Goal: Transaction & Acquisition: Purchase product/service

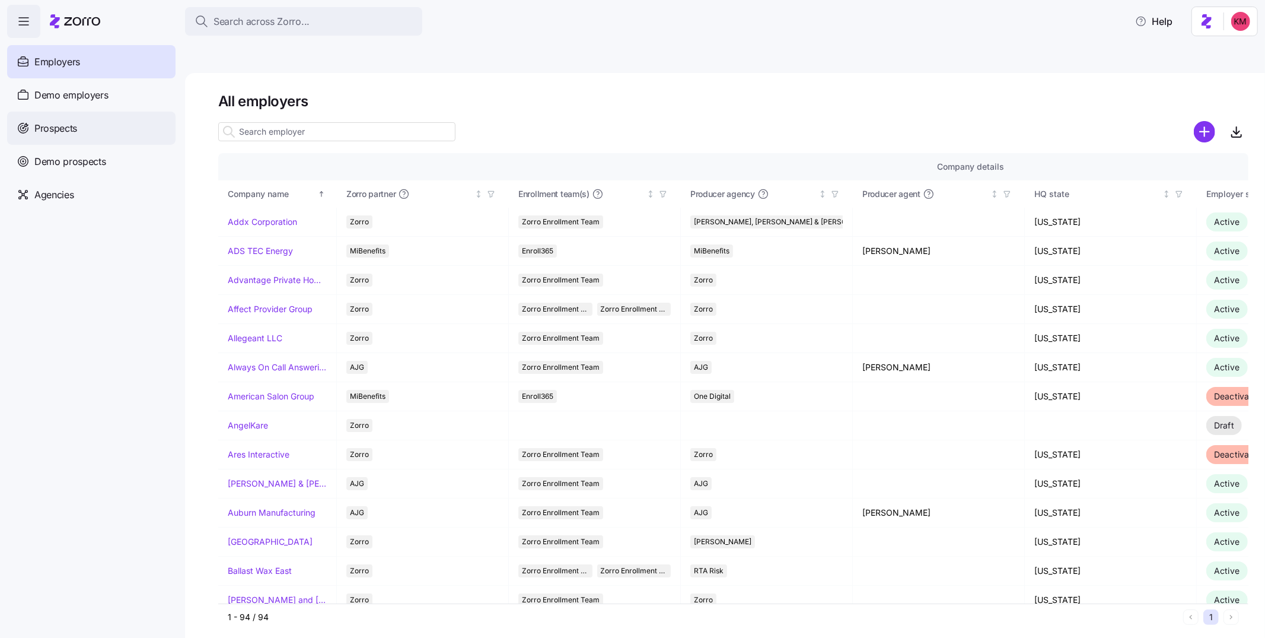
click at [85, 128] on div "Prospects" at bounding box center [91, 128] width 168 height 33
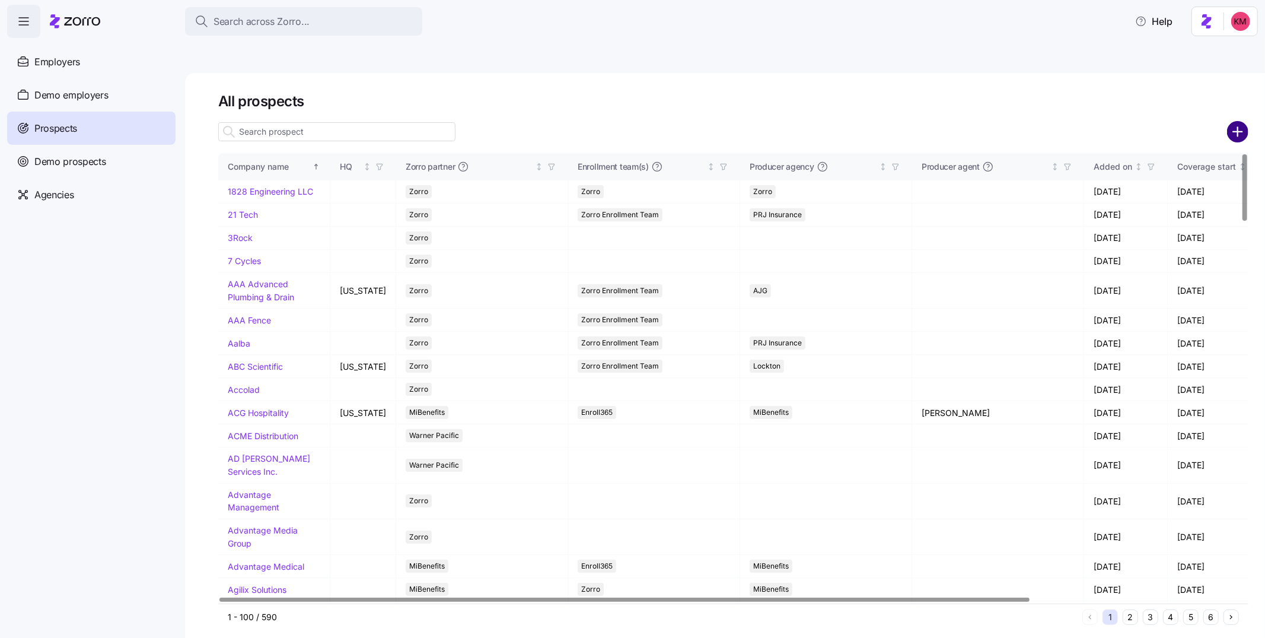
click at [1230, 122] on circle "add icon" at bounding box center [1238, 132] width 20 height 20
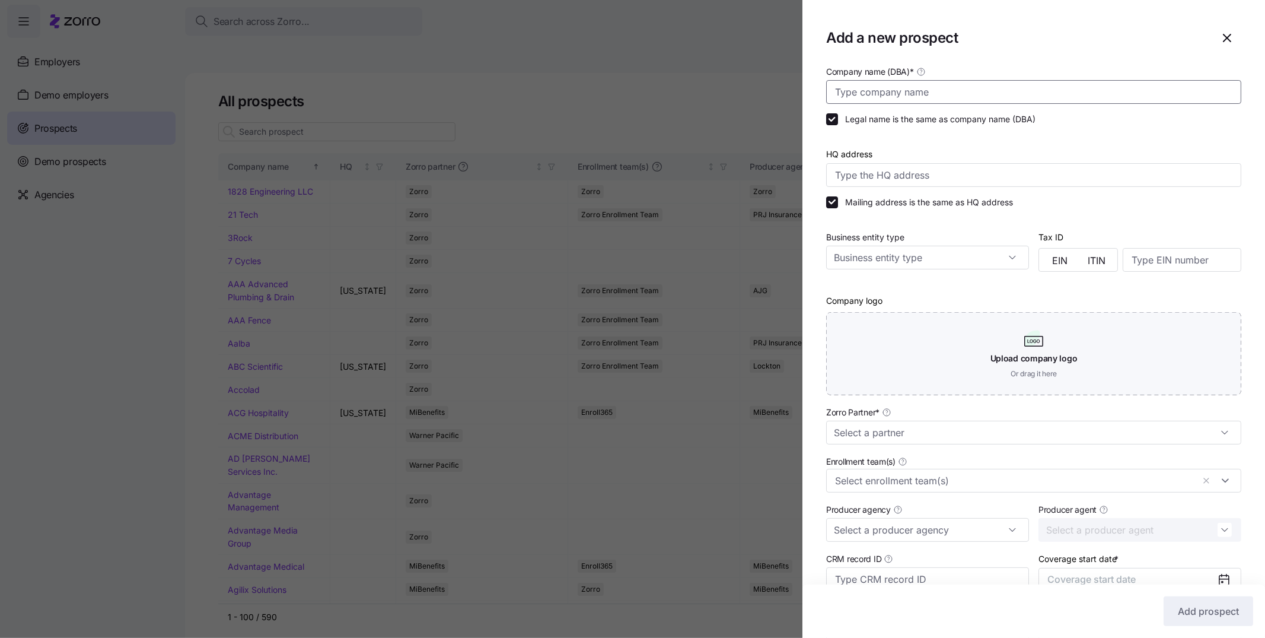
click at [1009, 91] on input "Company name (DBA) *" at bounding box center [1033, 92] width 415 height 24
paste input "Tube-Mac Industries"
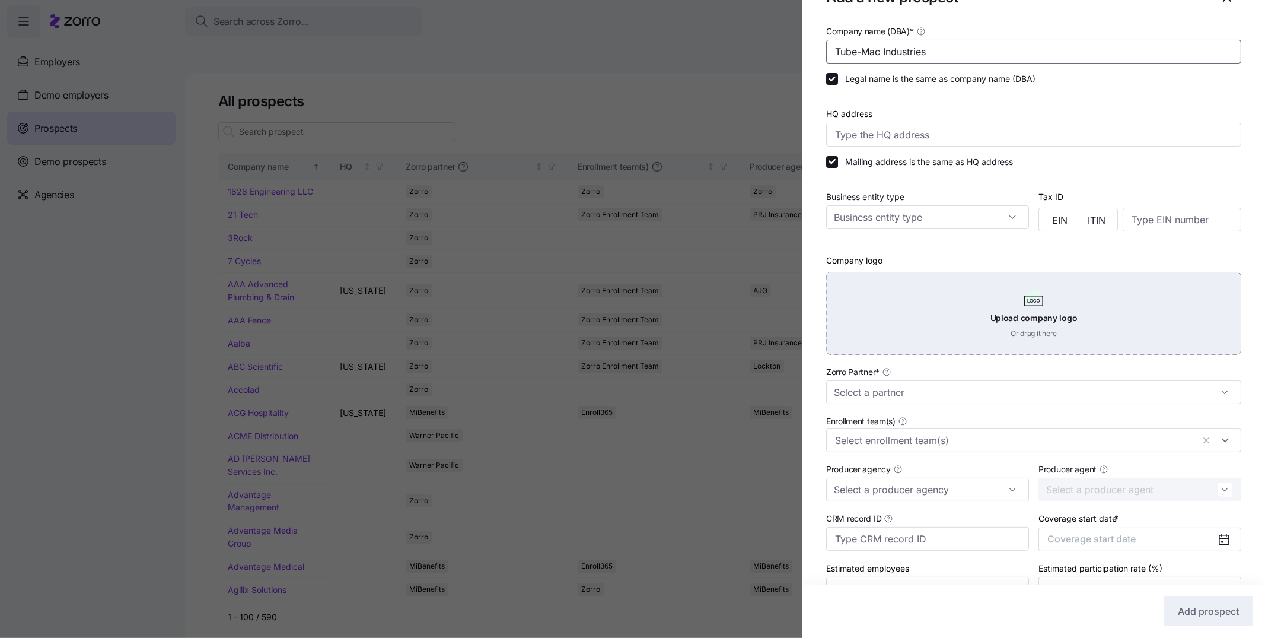
scroll to position [109, 0]
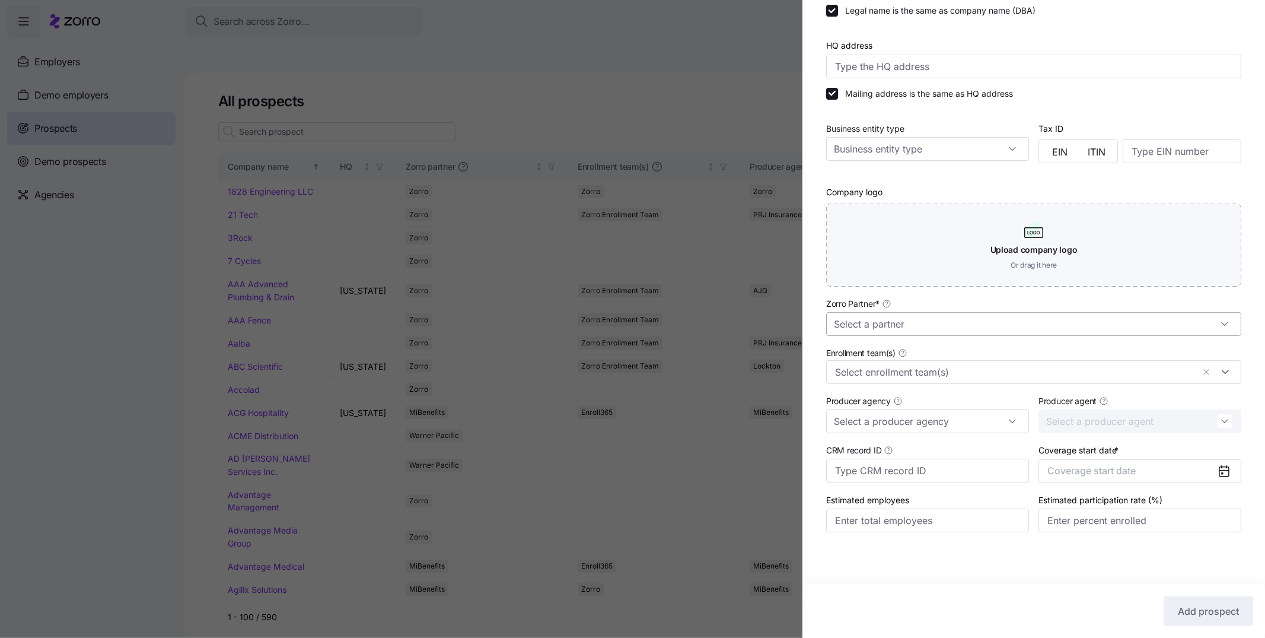
type input "Tube-Mac Industries"
click at [926, 332] on input "Zorro Partner *" at bounding box center [1033, 324] width 415 height 24
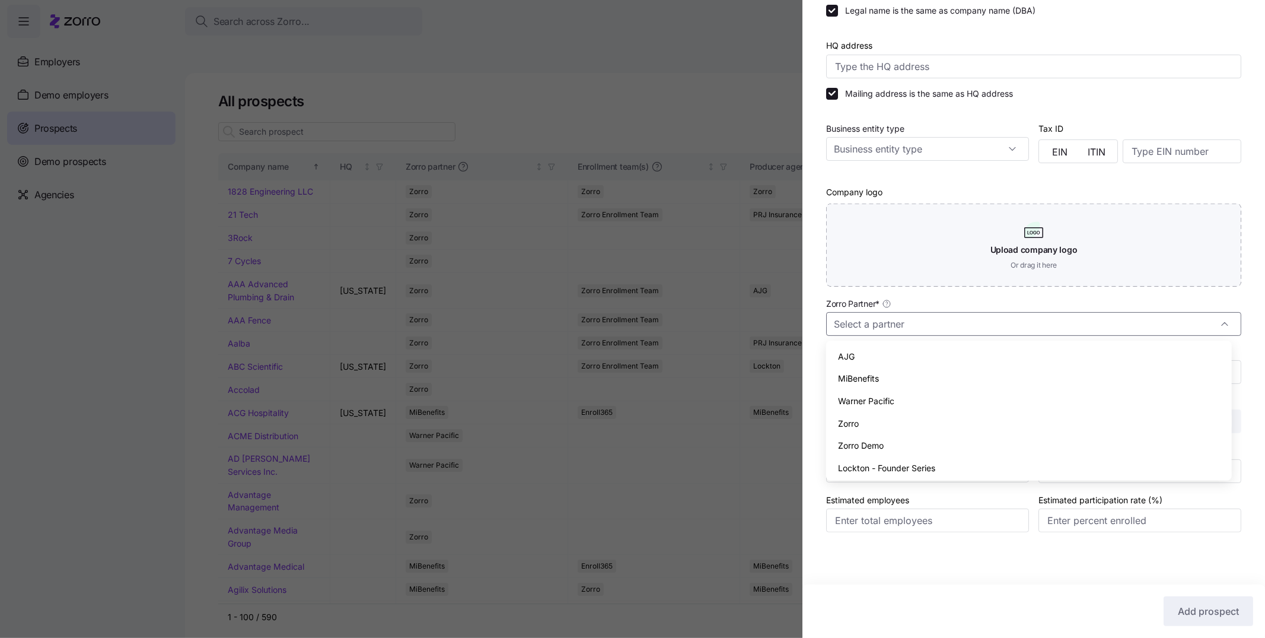
click at [866, 422] on div "Zorro" at bounding box center [1029, 423] width 396 height 23
type input "Zorro"
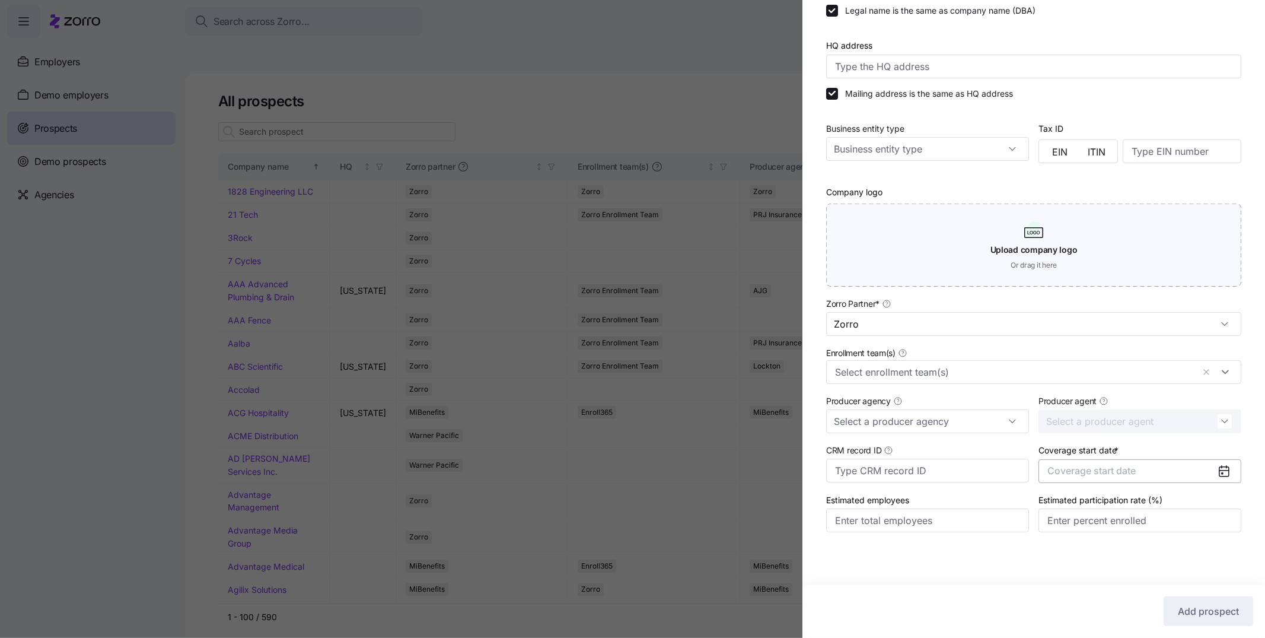
click at [1097, 467] on span "Coverage start date" at bounding box center [1092, 470] width 88 height 12
click at [1203, 613] on button "Dec" at bounding box center [1192, 613] width 59 height 25
click at [1204, 610] on span "Add prospect" at bounding box center [1208, 611] width 61 height 14
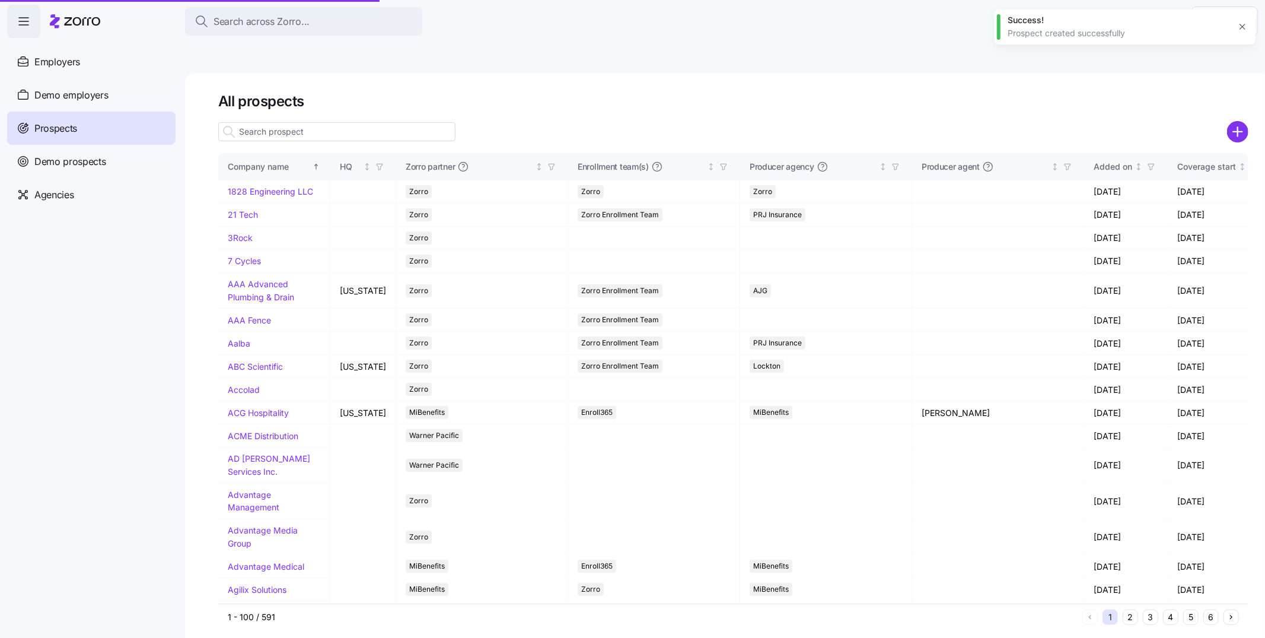
click at [1189, 609] on button "5" at bounding box center [1190, 616] width 15 height 15
click at [1190, 609] on button "5" at bounding box center [1190, 616] width 15 height 15
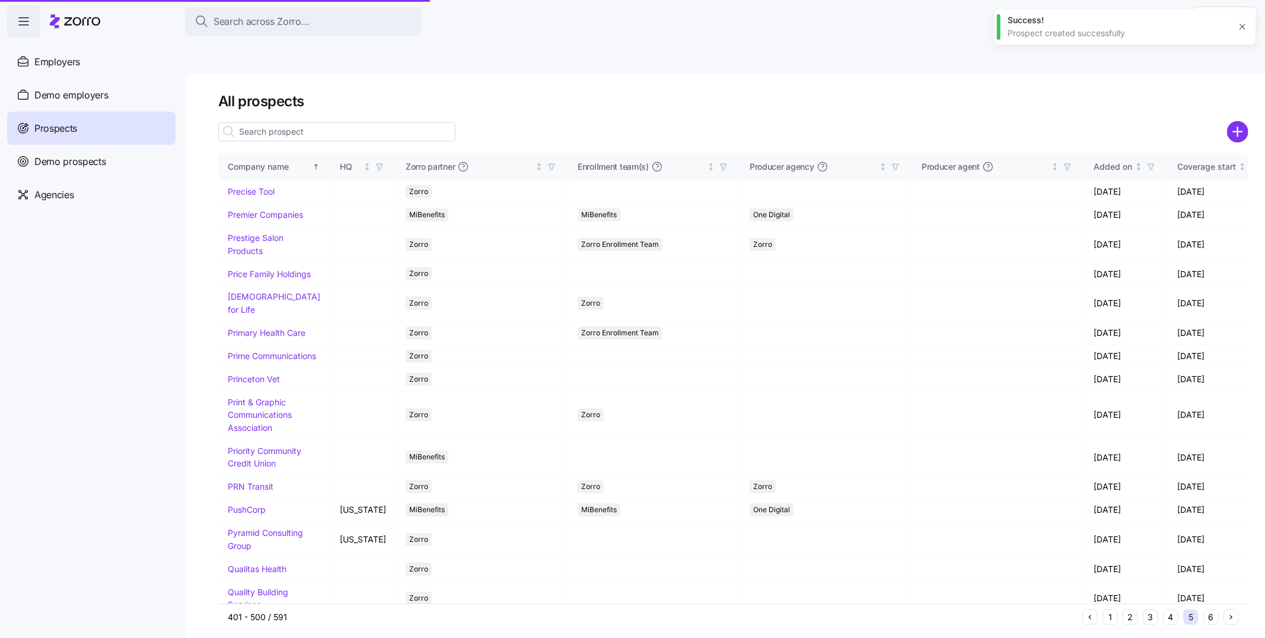
click at [1192, 609] on button "5" at bounding box center [1190, 616] width 15 height 15
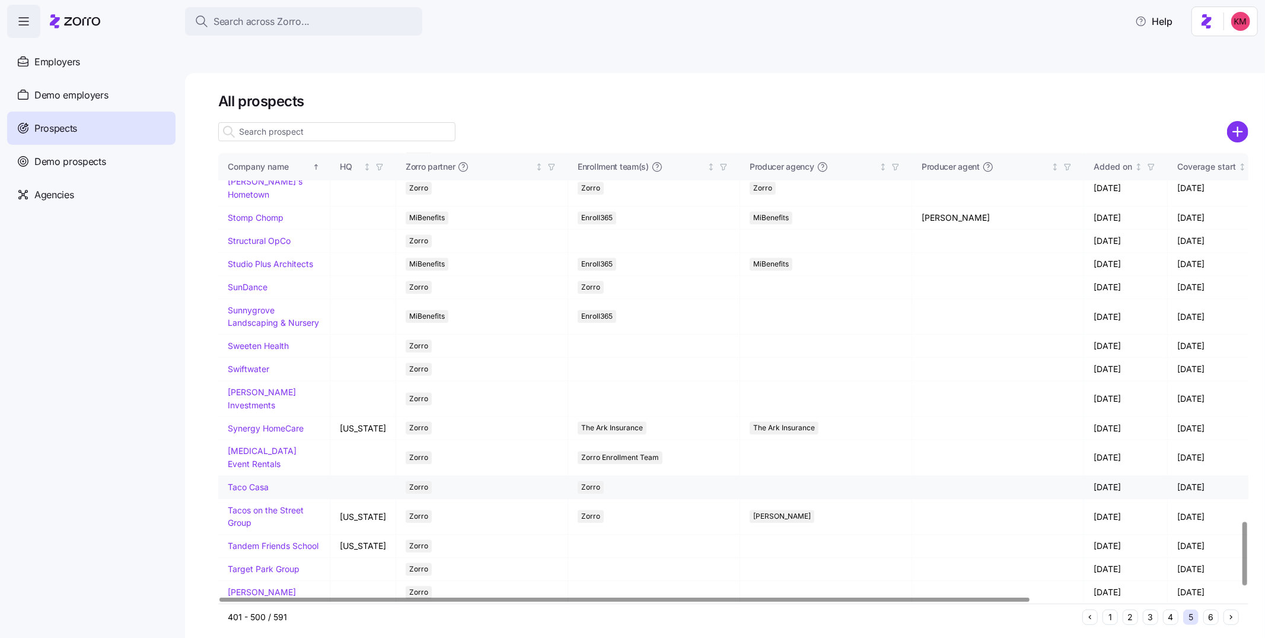
scroll to position [2682, 0]
click at [1214, 609] on button "6" at bounding box center [1211, 616] width 15 height 15
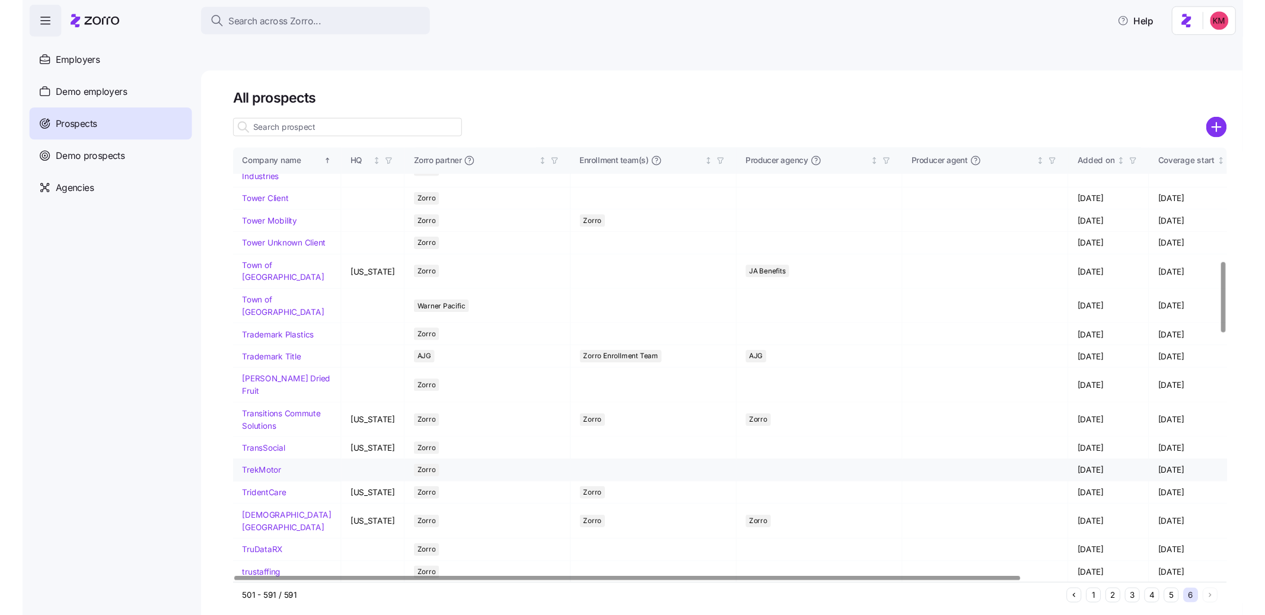
scroll to position [968, 0]
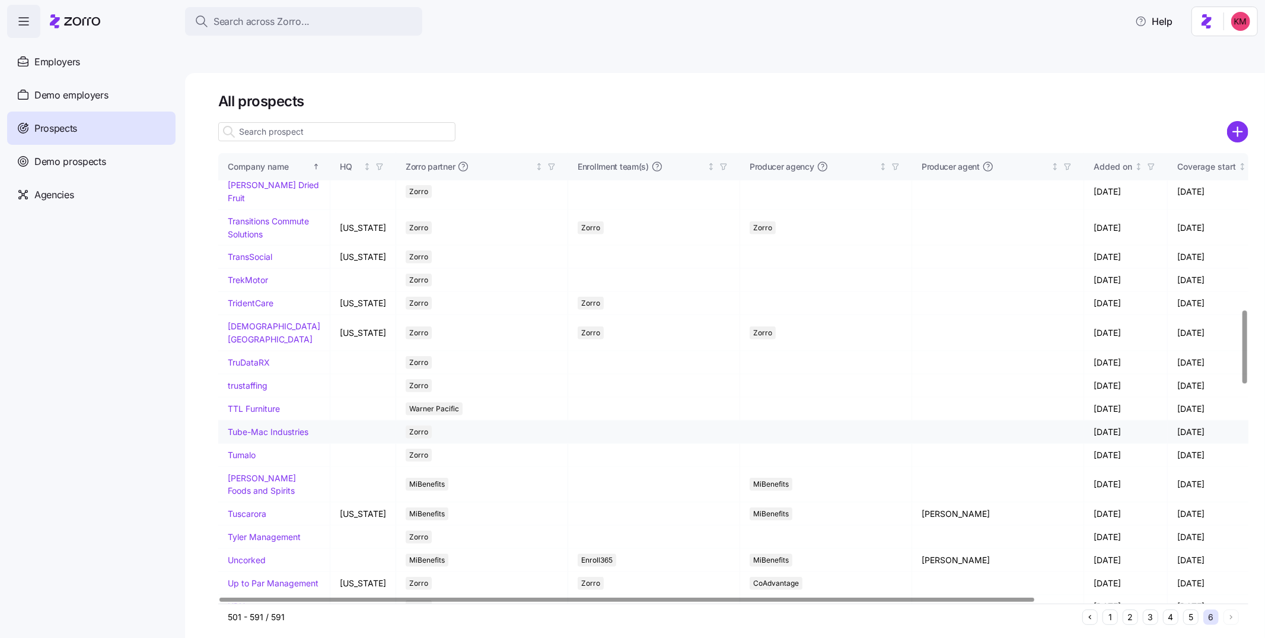
click at [249, 437] on link "Tube-Mac Industries" at bounding box center [268, 431] width 81 height 10
drag, startPoint x: 249, startPoint y: 470, endPoint x: 625, endPoint y: 444, distance: 376.9
click at [249, 437] on link "Tube-Mac Industries" at bounding box center [268, 431] width 81 height 10
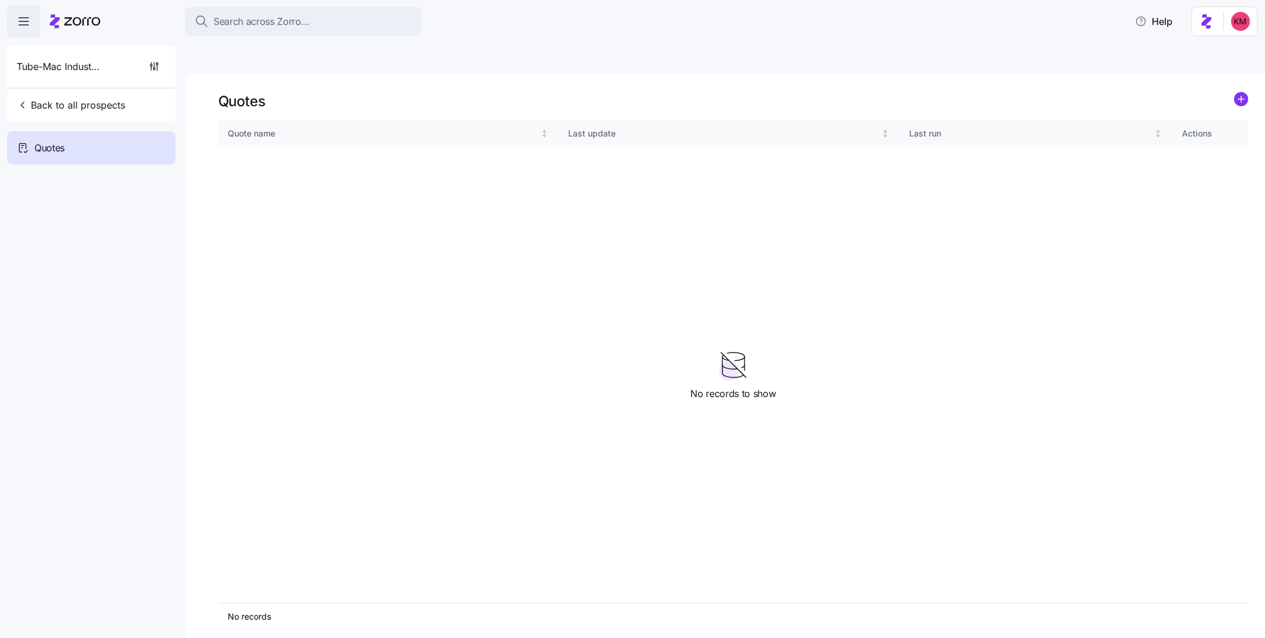
click at [1243, 99] on icon "add icon" at bounding box center [1242, 99] width 6 height 0
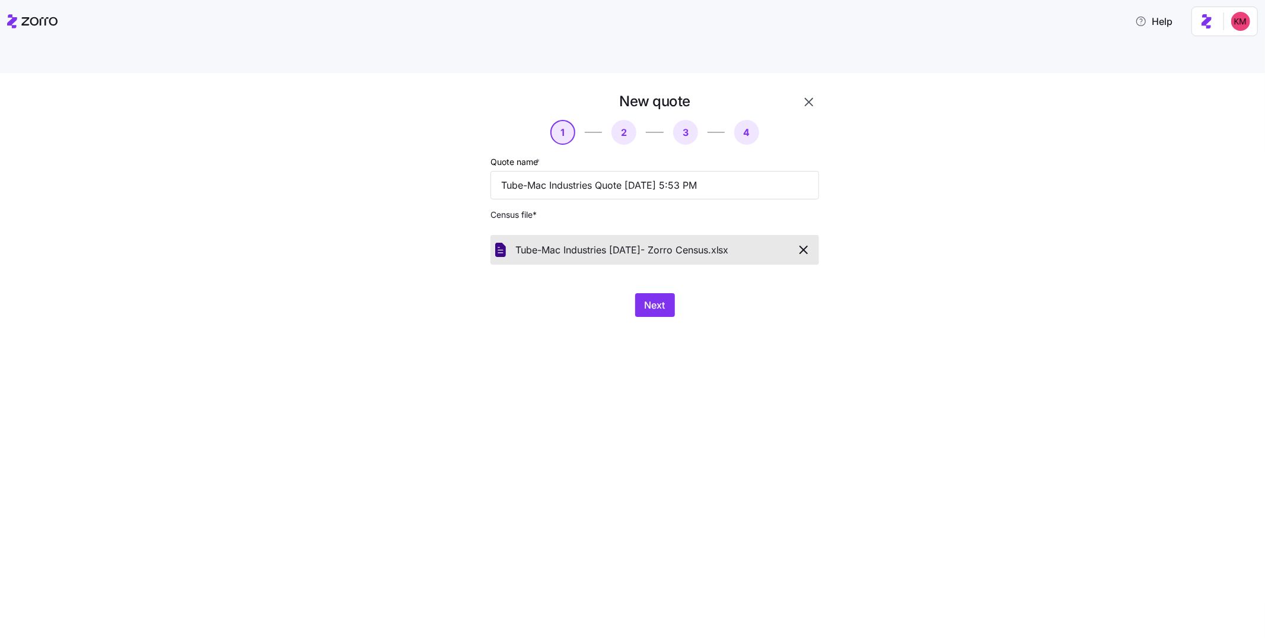
drag, startPoint x: 521, startPoint y: 331, endPoint x: 633, endPoint y: 296, distance: 117.4
click at [529, 327] on div "New quote 1 2 3 4 Quote name * Tube-Mac Industries Quote [DATE] 5:53 PM Census …" at bounding box center [632, 369] width 1265 height 593
click at [648, 298] on span "Next" at bounding box center [655, 305] width 21 height 14
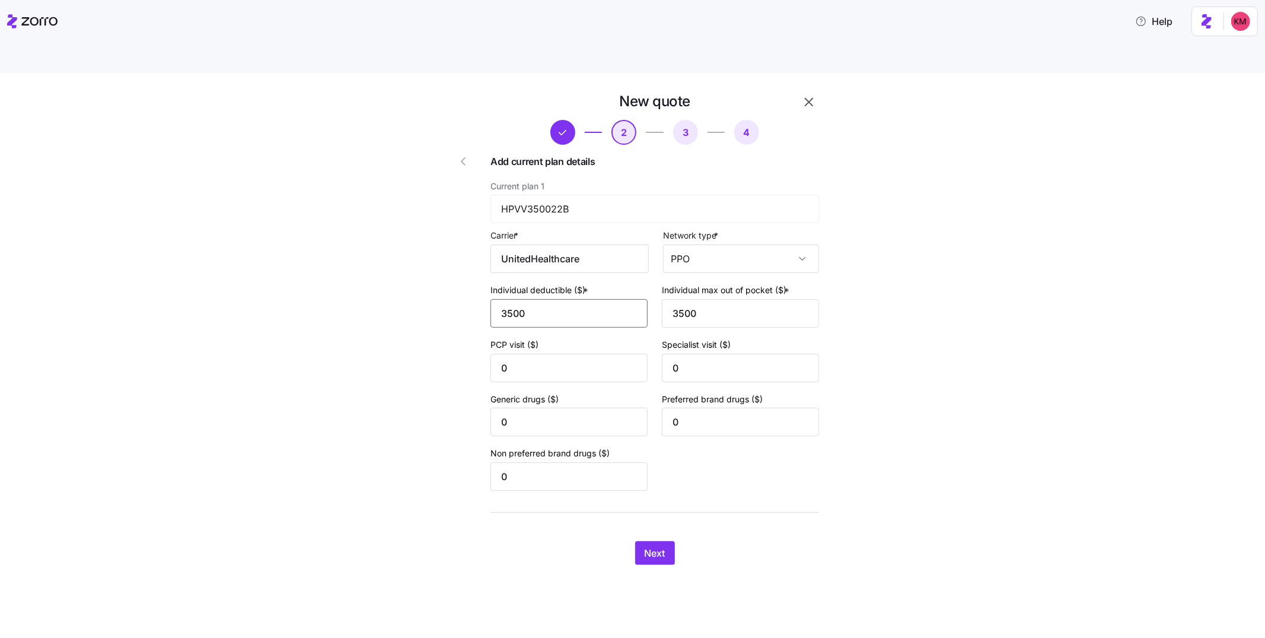
click at [566, 299] on input "3500" at bounding box center [569, 313] width 157 height 28
click at [568, 299] on input "3500" at bounding box center [569, 313] width 157 height 28
click at [569, 299] on input "3500" at bounding box center [569, 313] width 157 height 28
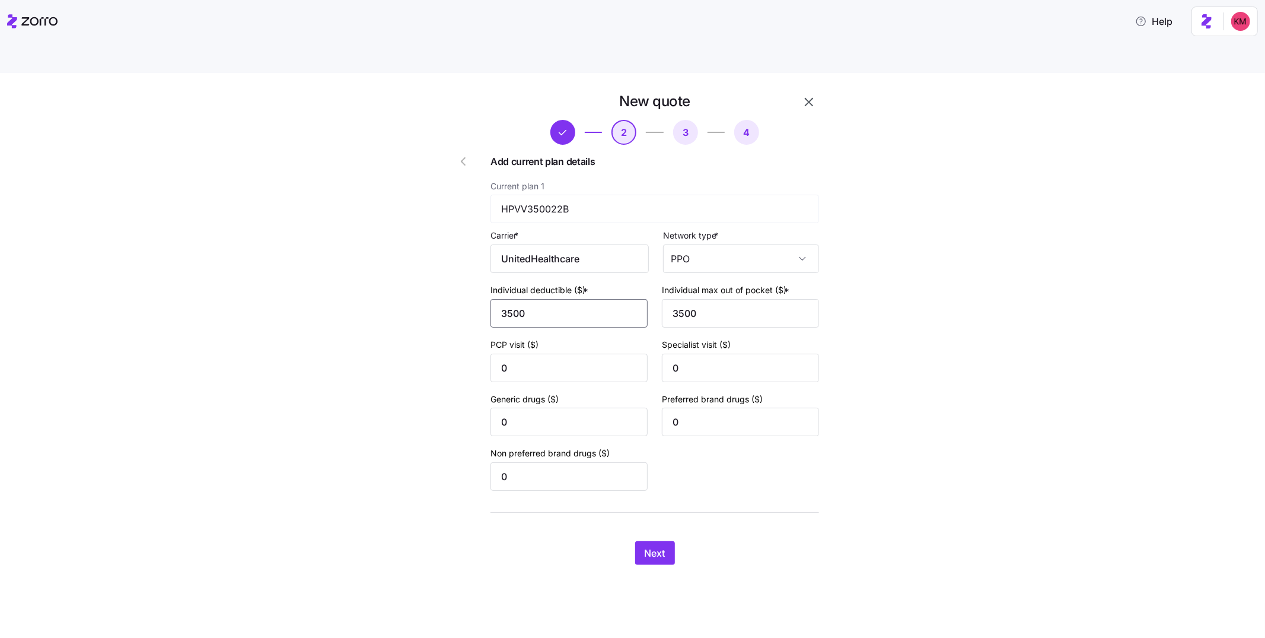
click at [569, 299] on input "3500" at bounding box center [569, 313] width 157 height 28
type input "1750"
click at [646, 541] on button "Next" at bounding box center [655, 553] width 40 height 24
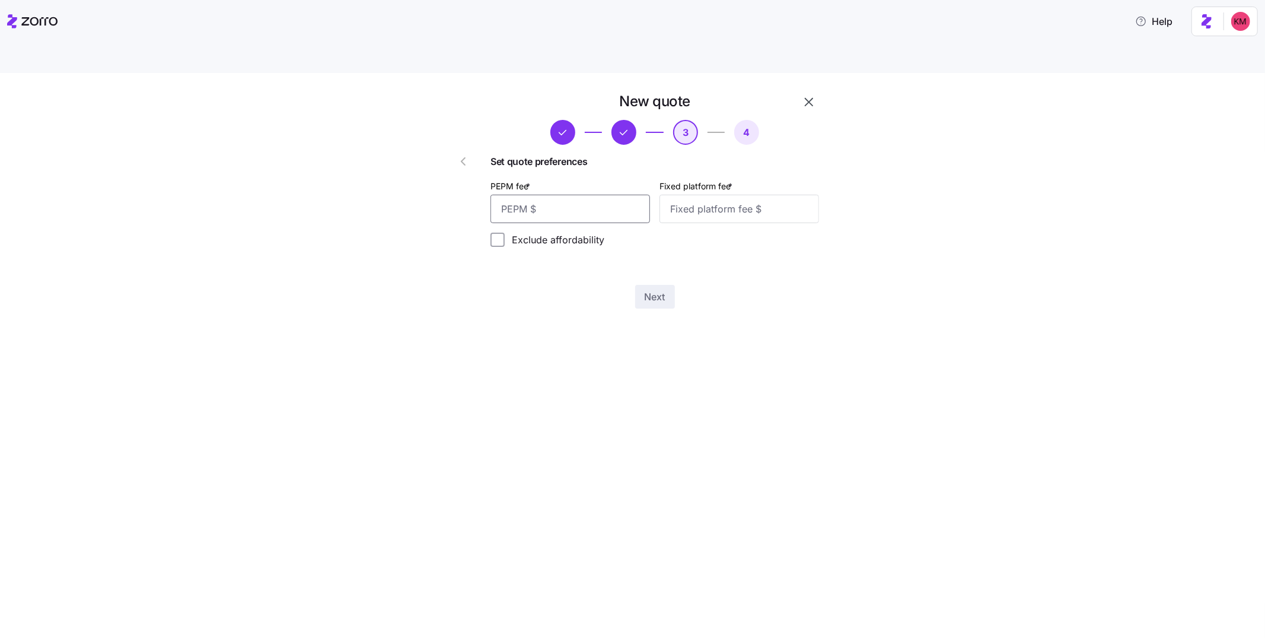
click at [600, 195] on input "PEPM fee *" at bounding box center [571, 209] width 160 height 28
click at [540, 195] on input "PEPM fee *" at bounding box center [571, 209] width 160 height 28
type input "20"
type input "1000"
click at [644, 285] on button "Next" at bounding box center [655, 297] width 40 height 24
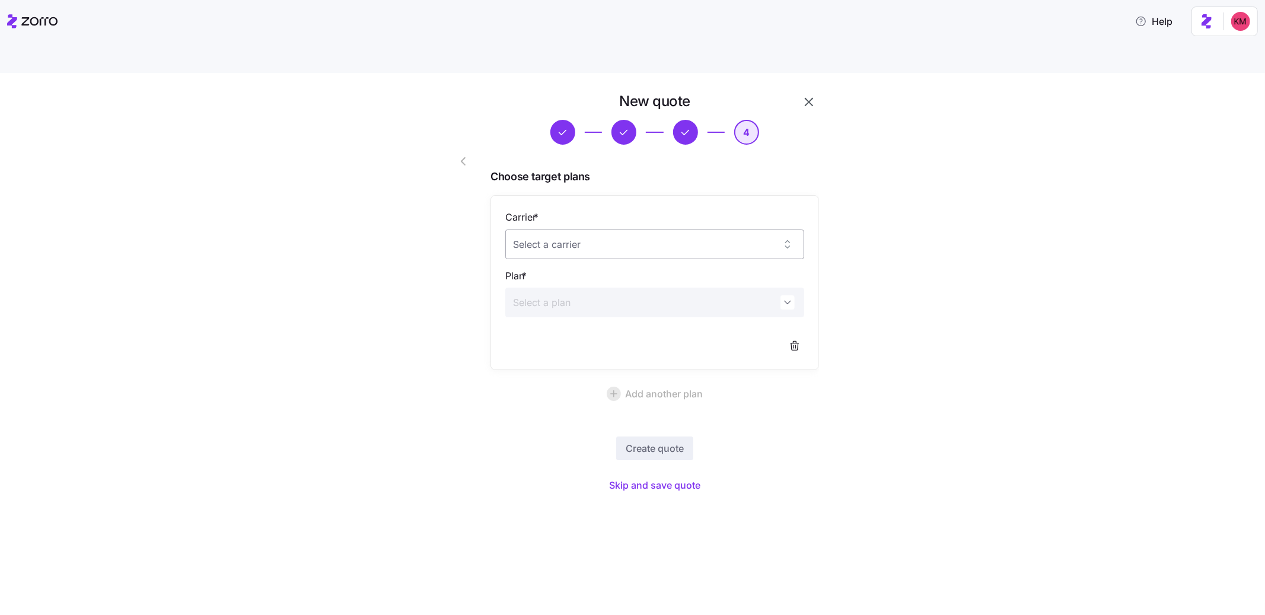
click at [615, 230] on input "Carrier *" at bounding box center [654, 245] width 299 height 30
click at [578, 247] on div "UPMC" at bounding box center [654, 253] width 289 height 25
type input "UPMC"
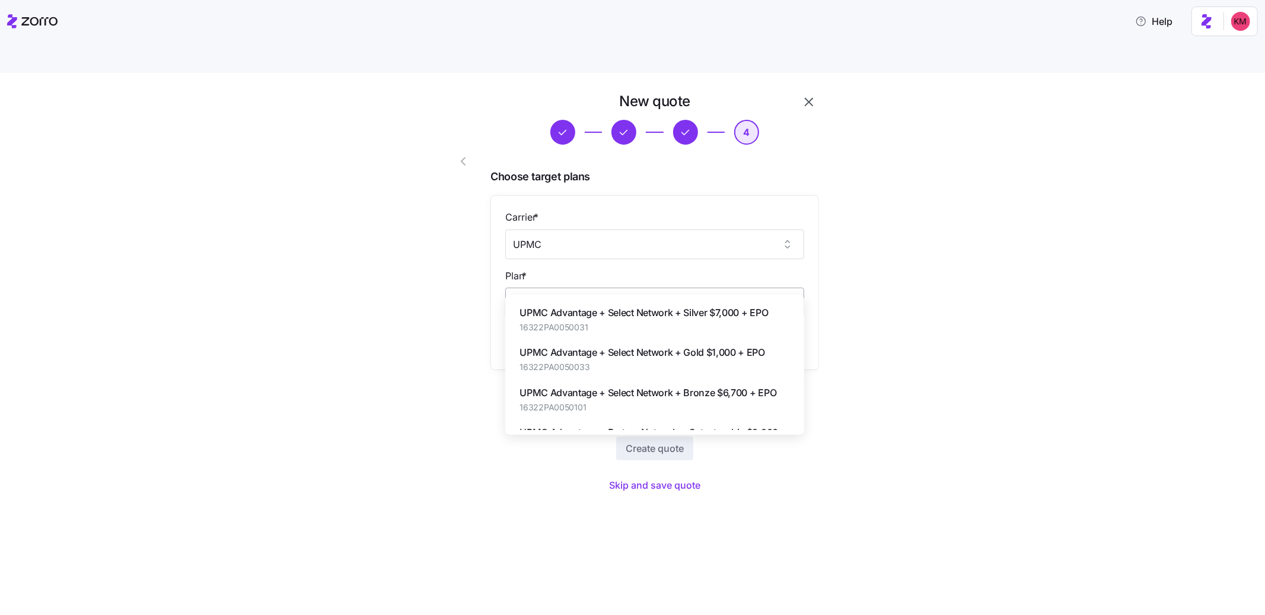
click at [571, 288] on input "Plan *" at bounding box center [654, 303] width 299 height 30
paste input "16322PA0040047"
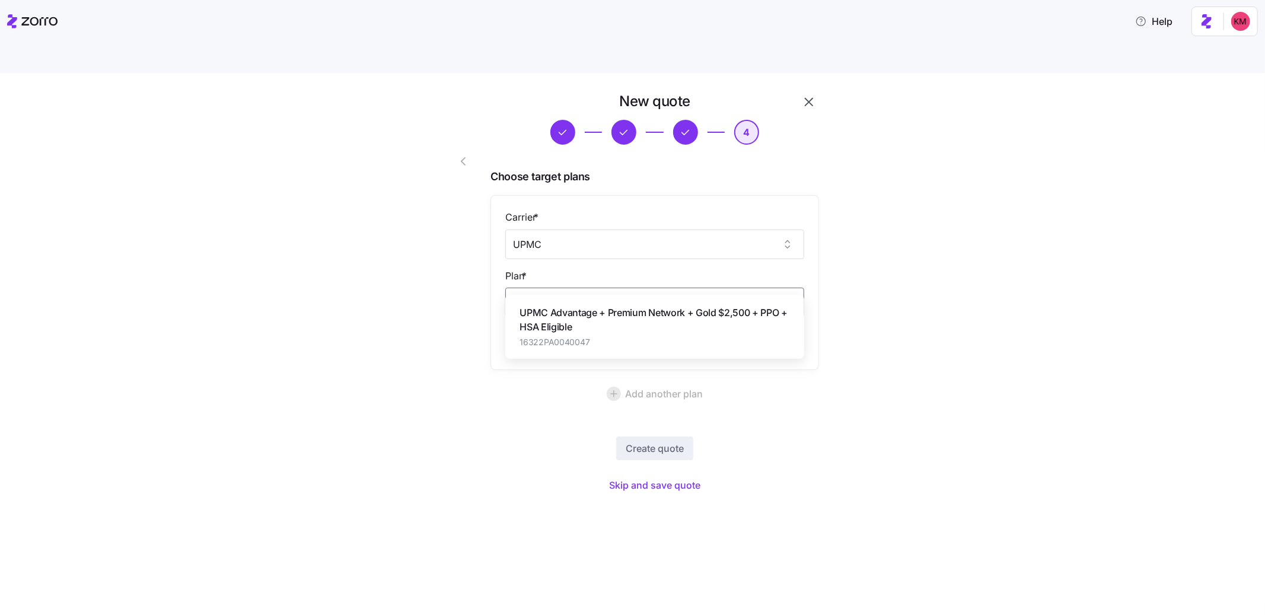
click at [597, 313] on span "UPMC Advantage + Premium Network + Gold $2,500 + PPO + HSA Eligible" at bounding box center [655, 320] width 270 height 30
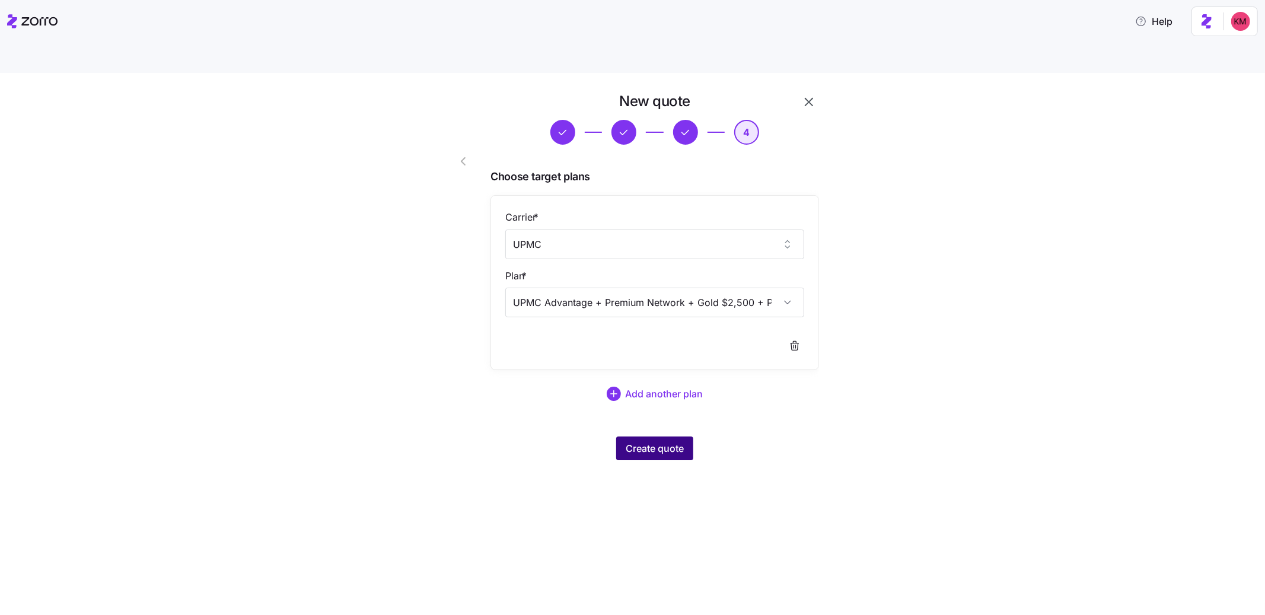
type input "UPMC Advantage + Premium Network + Gold $2,500 + PPO + HSA Eligible"
click at [650, 441] on span "Create quote" at bounding box center [655, 448] width 58 height 14
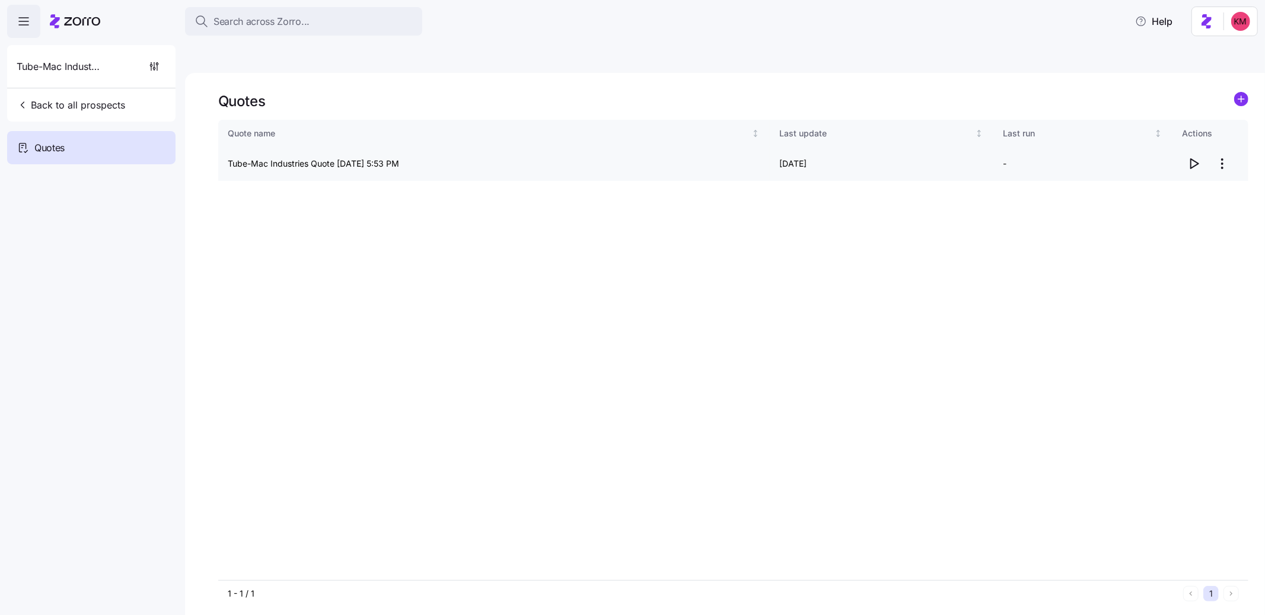
click at [1195, 157] on icon "button" at bounding box center [1194, 164] width 14 height 14
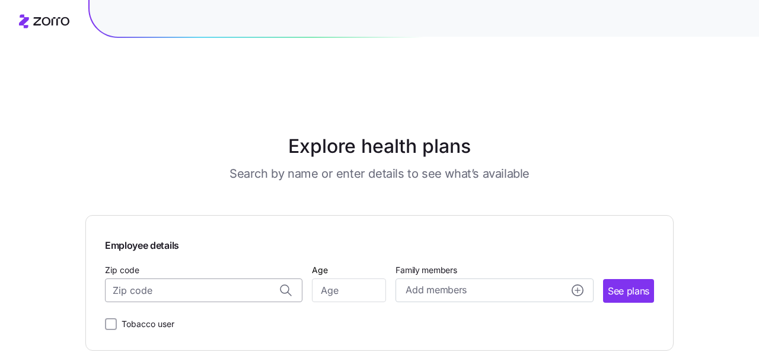
click at [202, 279] on input "Zip code" at bounding box center [204, 291] width 198 height 24
paste input "78566"
type input "78566"
click at [347, 279] on input "Age" at bounding box center [349, 291] width 74 height 24
type input "45"
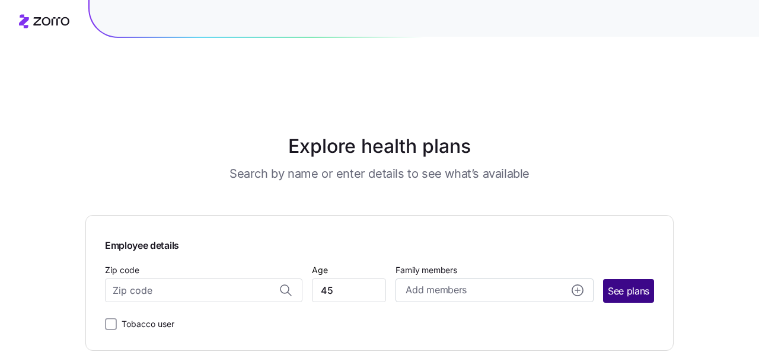
click at [622, 279] on button "See plans" at bounding box center [628, 291] width 51 height 24
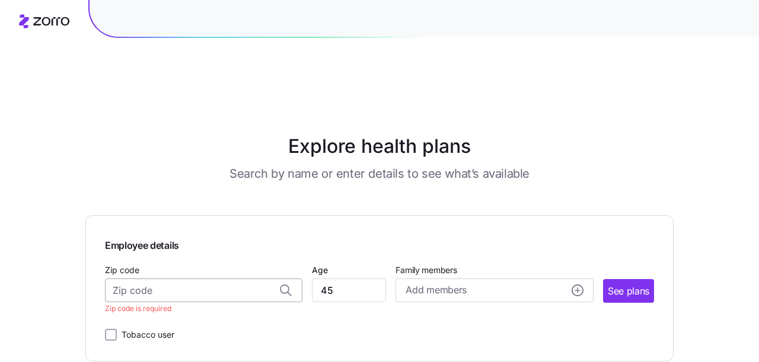
click at [187, 279] on input "Zip code" at bounding box center [204, 291] width 198 height 24
paste input "78566"
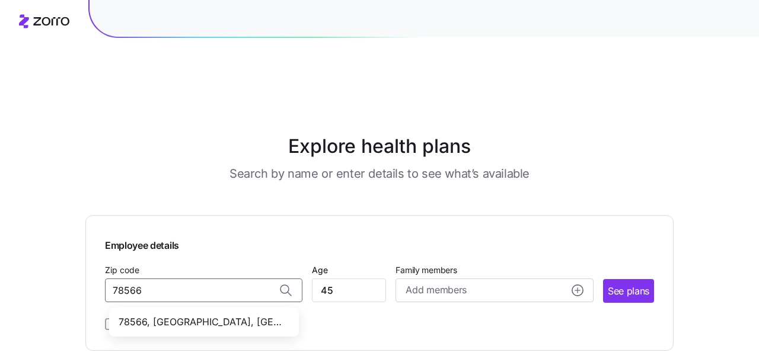
click at [197, 315] on span "78566, Cameron County, TX" at bounding box center [202, 322] width 166 height 15
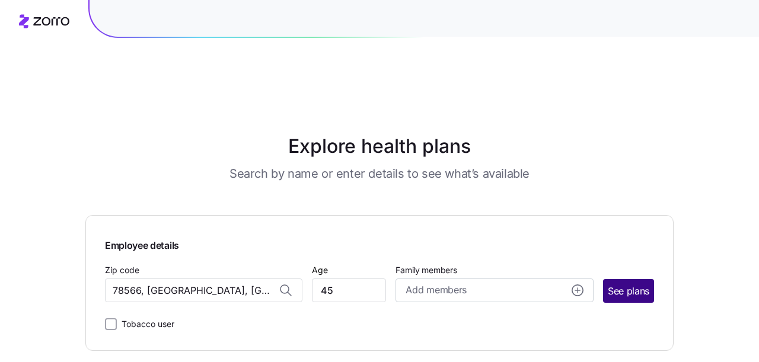
type input "78566, Cameron County, TX"
click at [652, 279] on button "See plans" at bounding box center [628, 291] width 51 height 24
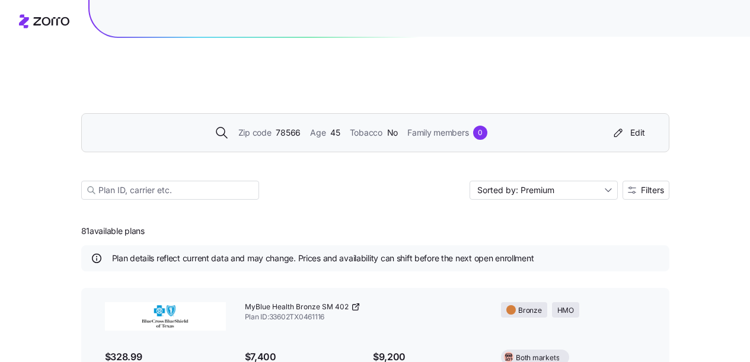
drag, startPoint x: 298, startPoint y: 126, endPoint x: 299, endPoint y: 109, distance: 17.8
click at [298, 126] on div "Zip code 78566 Age 45 Tobacco No Family members 0 Edit Sorted by: Premium Filte…" at bounding box center [375, 143] width 588 height 144
click at [299, 126] on span "78566" at bounding box center [288, 132] width 25 height 13
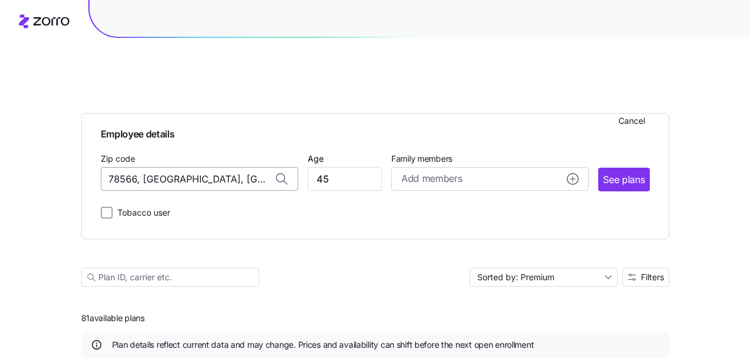
click at [210, 167] on input "78566, Cameron County, TX" at bounding box center [200, 179] width 198 height 24
paste input "16001"
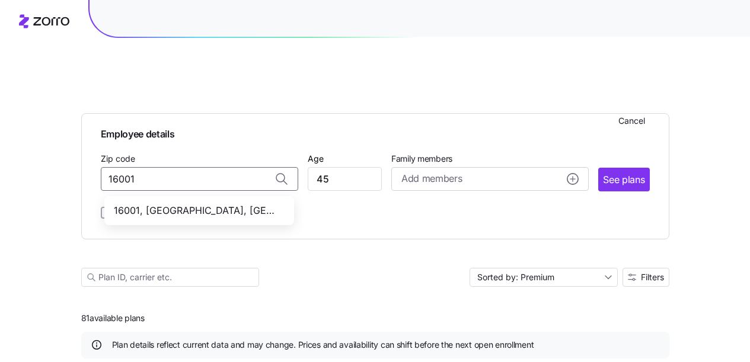
click at [215, 203] on span "16001, Butler County, PA" at bounding box center [197, 210] width 166 height 15
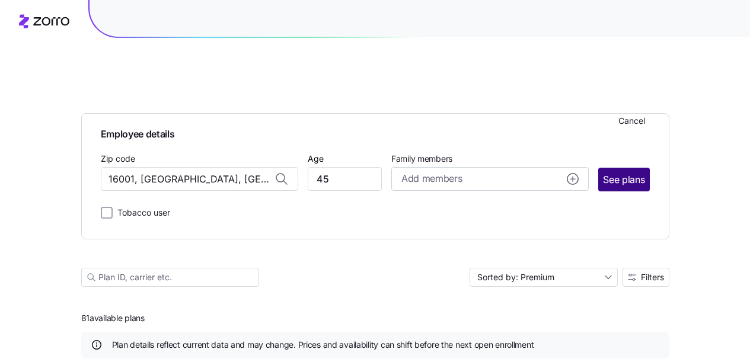
type input "16001, Butler County, PA"
click at [620, 173] on span "See plans" at bounding box center [624, 180] width 42 height 15
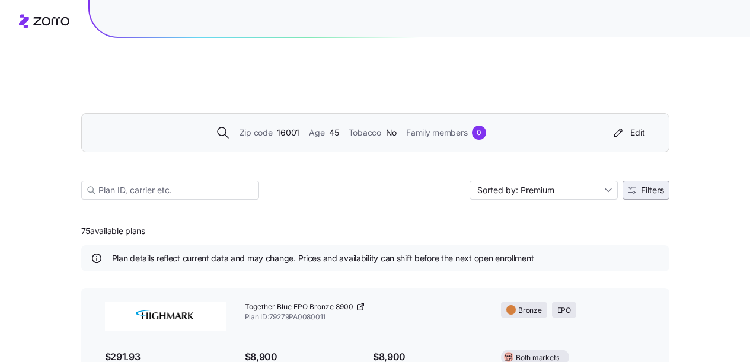
click at [648, 181] on button "Filters" at bounding box center [646, 190] width 47 height 19
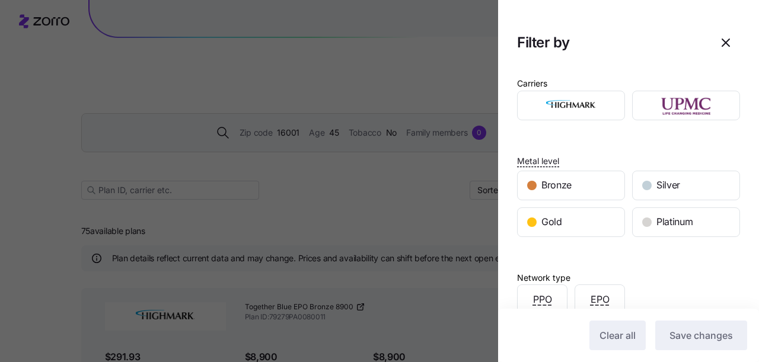
click at [557, 237] on div "Carriers Metal level Bronze Silver Gold Platinum Network type PPO EPO Plan mark…" at bounding box center [628, 279] width 261 height 427
click at [559, 228] on span "Gold" at bounding box center [552, 222] width 21 height 15
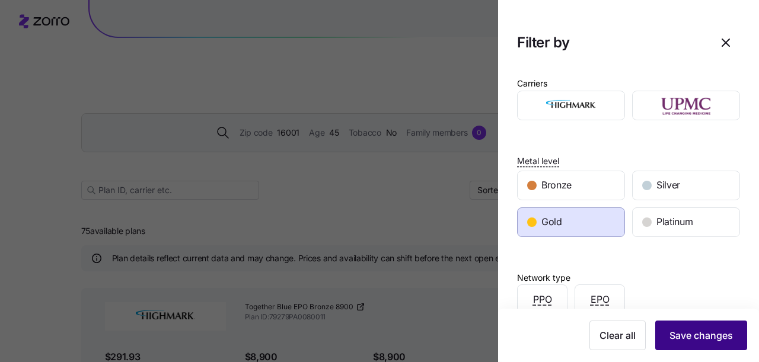
click at [692, 343] on button "Save changes" at bounding box center [701, 336] width 92 height 30
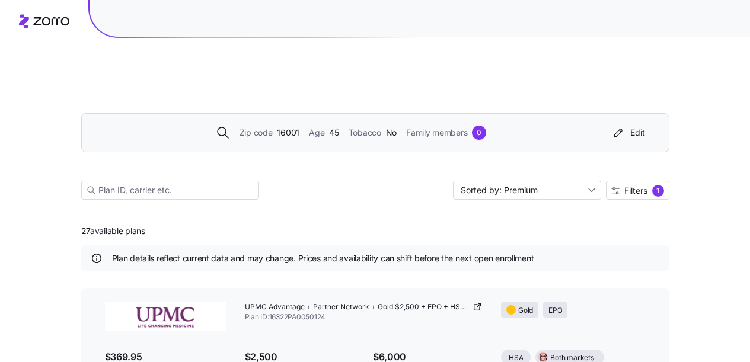
click at [508, 172] on div "Zip code 16001 Age 45 Tobacco No Family members 0 Edit Sorted by: Premium Filte…" at bounding box center [375, 143] width 588 height 144
click at [507, 181] on input "Sorted by: Premium" at bounding box center [527, 190] width 148 height 19
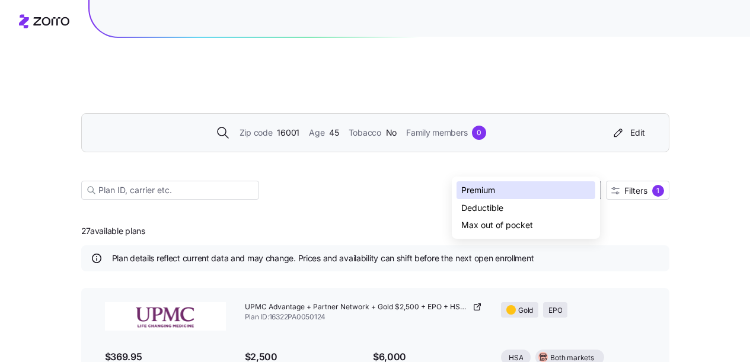
click at [520, 227] on div "Max out of pocket" at bounding box center [526, 226] width 139 height 18
type input "Sorted by: Max out of pocket"
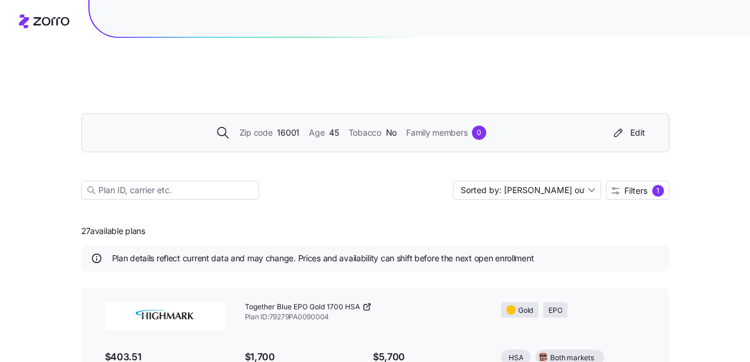
click at [366, 303] on icon at bounding box center [366, 307] width 9 height 9
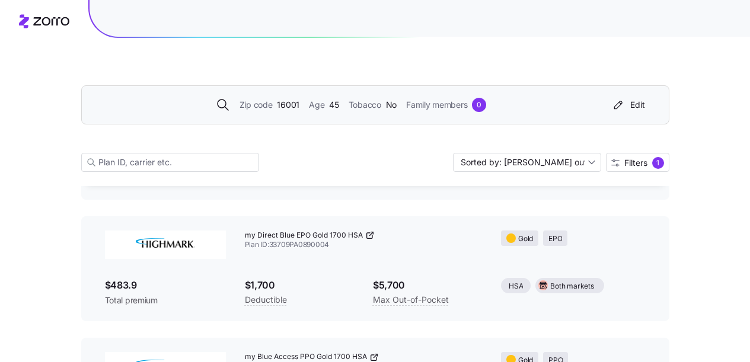
scroll to position [225, 0]
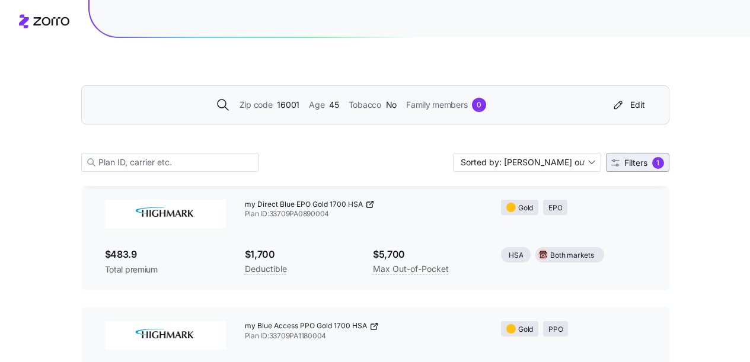
click at [639, 161] on span "Filters" at bounding box center [636, 163] width 23 height 8
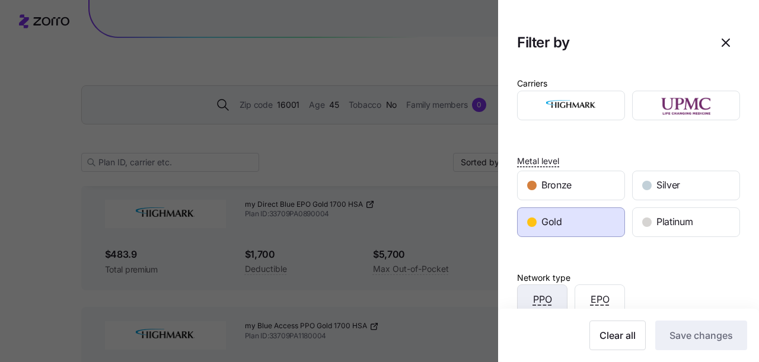
click at [553, 291] on div "PPO" at bounding box center [542, 299] width 49 height 28
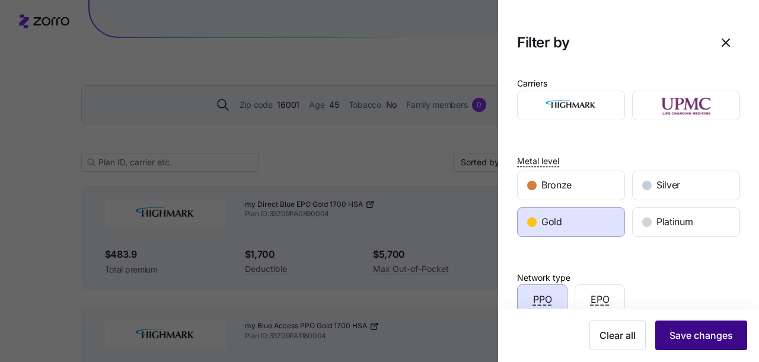
click at [670, 330] on span "Save changes" at bounding box center [701, 336] width 63 height 14
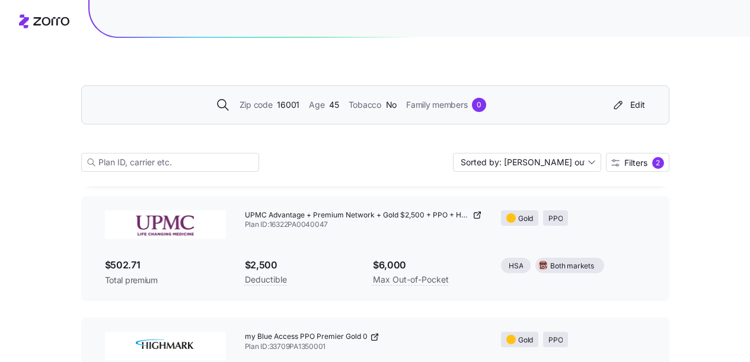
scroll to position [193, 0]
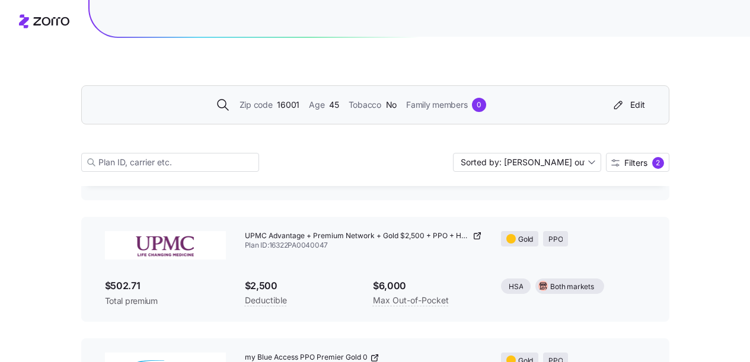
click at [285, 225] on div "UPMC Advantage + Premium Network + Gold $2,500 + PPO + HSA Eligible Plan ID: 16…" at bounding box center [363, 241] width 257 height 39
click at [287, 241] on span "Plan ID: 16322PA0040047" at bounding box center [364, 246] width 238 height 10
copy span "16322PA0040047"
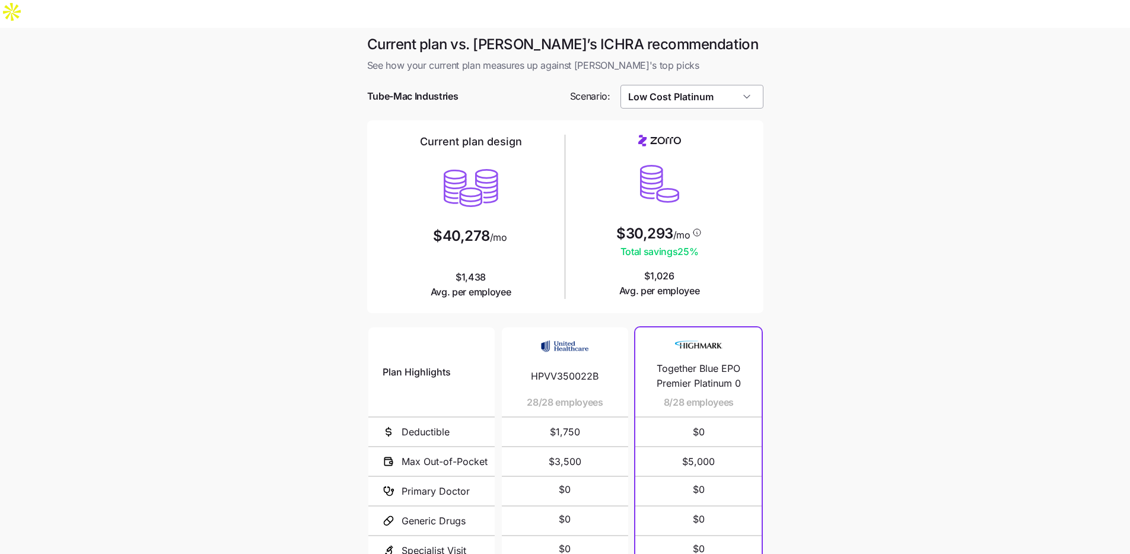
click at [656, 85] on input "Low Cost Platinum" at bounding box center [691, 97] width 143 height 24
click at [688, 181] on div "Target Plan" at bounding box center [691, 191] width 133 height 23
click at [701, 73] on div at bounding box center [565, 79] width 396 height 12
click at [702, 85] on input "Target Plan" at bounding box center [691, 97] width 143 height 24
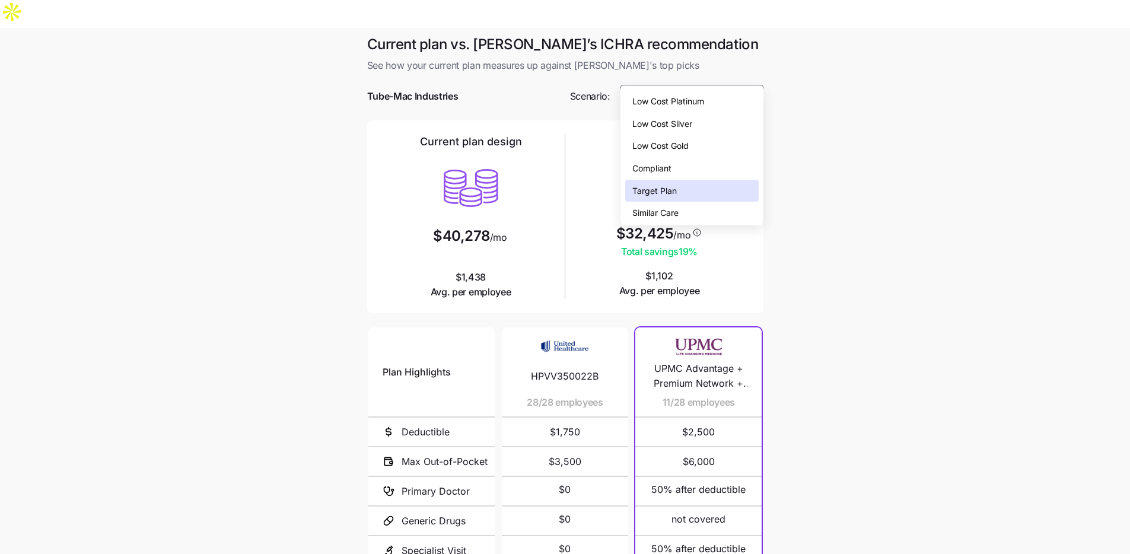
click at [700, 104] on span "Low Cost Platinum" at bounding box center [668, 101] width 72 height 13
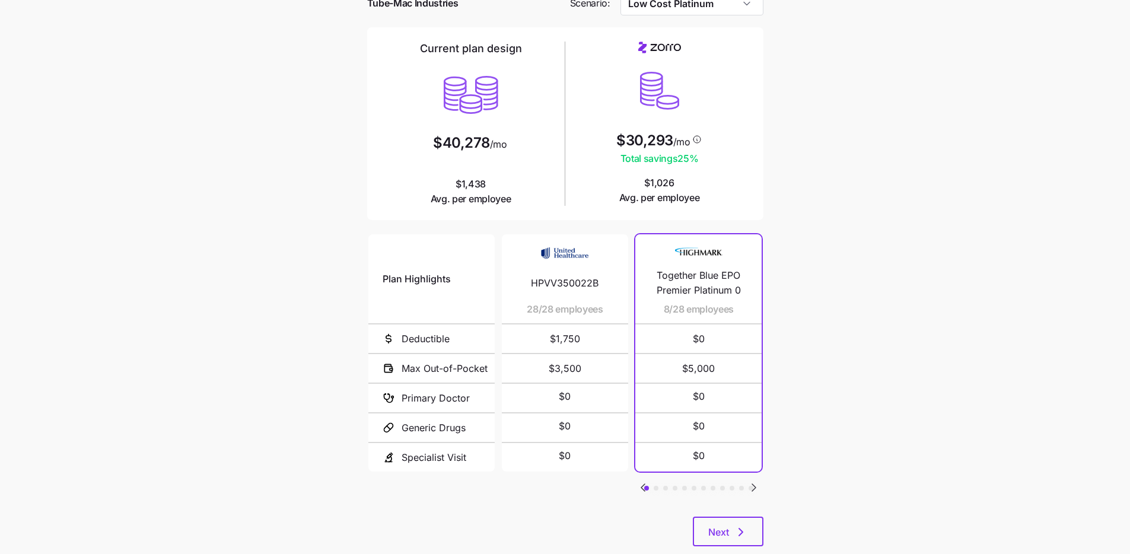
scroll to position [94, 0]
click at [755, 483] on icon "Go to next slide" at bounding box center [754, 486] width 4 height 7
click at [756, 483] on icon "Go to next slide" at bounding box center [754, 486] width 4 height 7
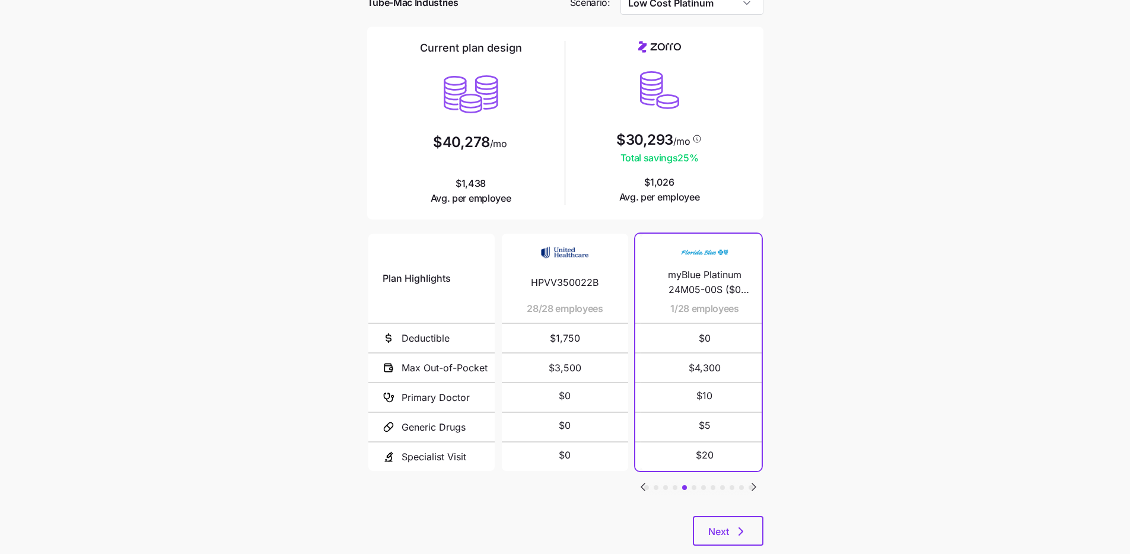
click at [756, 480] on icon "Go to next slide" at bounding box center [754, 487] width 14 height 14
click at [645, 480] on icon "Go to previous slide" at bounding box center [643, 487] width 14 height 14
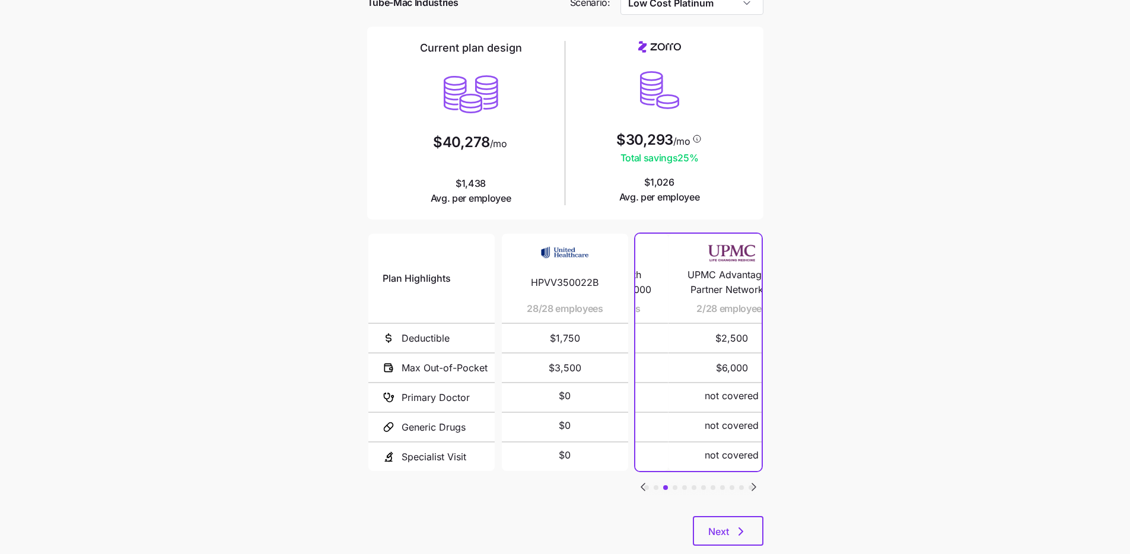
click at [645, 480] on icon "Go to previous slide" at bounding box center [643, 487] width 14 height 14
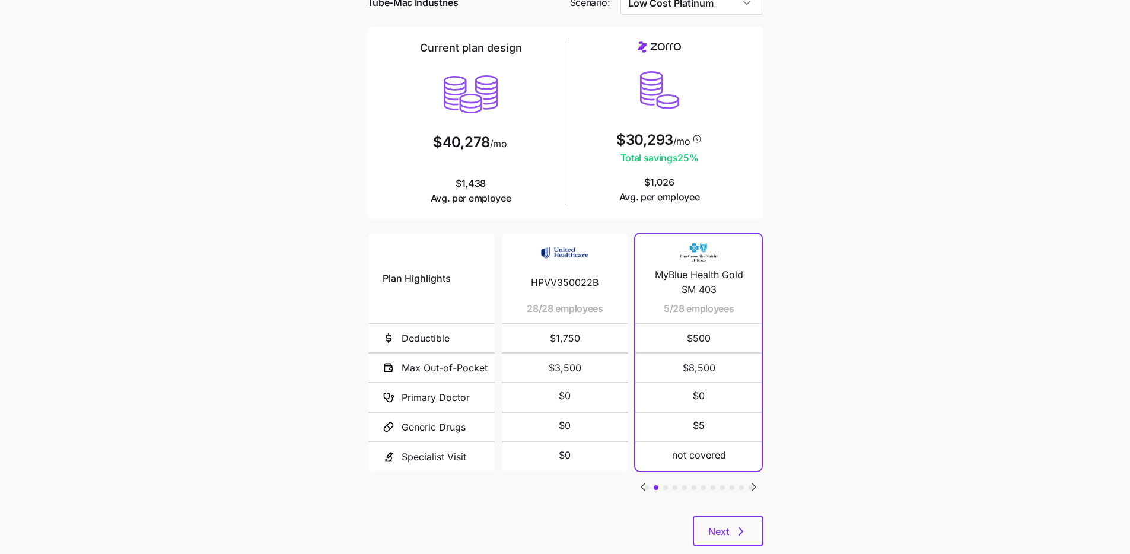
click at [646, 480] on icon "Go to previous slide" at bounding box center [643, 487] width 14 height 14
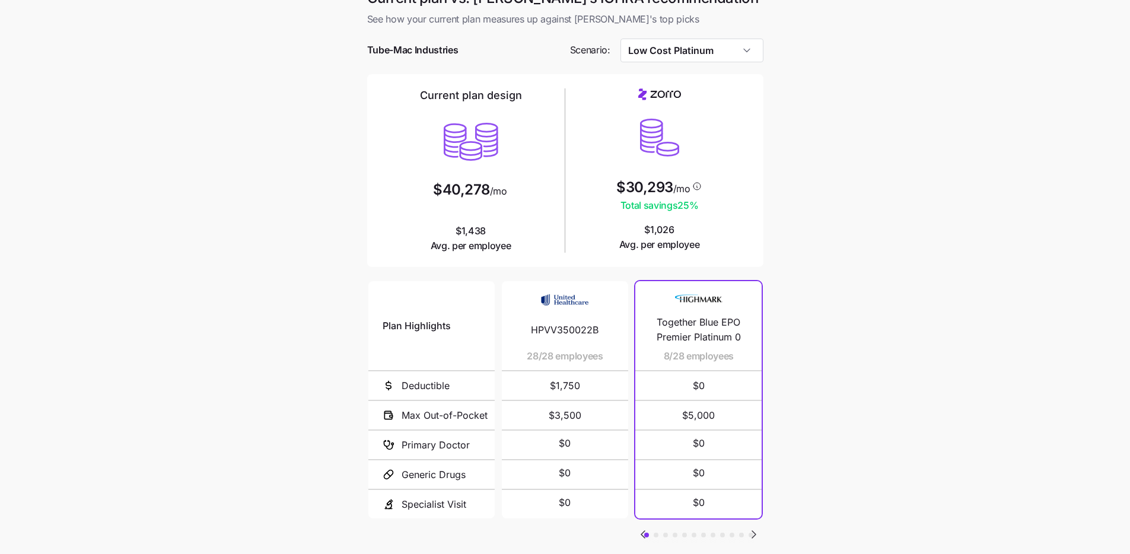
scroll to position [0, 0]
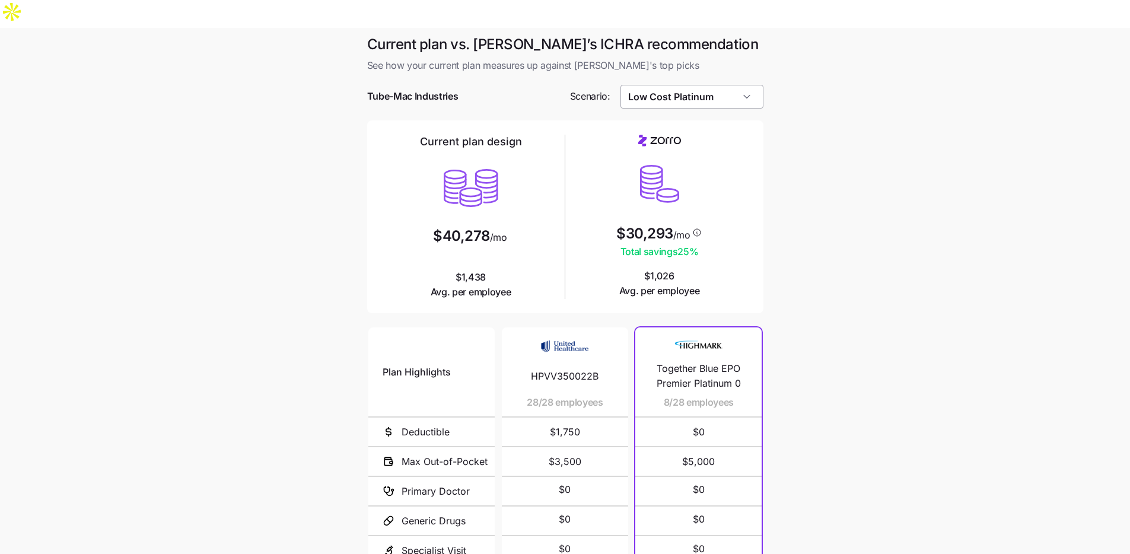
click at [704, 85] on input "Low Cost Platinum" at bounding box center [691, 97] width 143 height 24
click at [685, 210] on div "Similar Care" at bounding box center [691, 213] width 133 height 23
type input "Similar Care"
click at [685, 230] on span "/mo" at bounding box center [681, 234] width 17 height 9
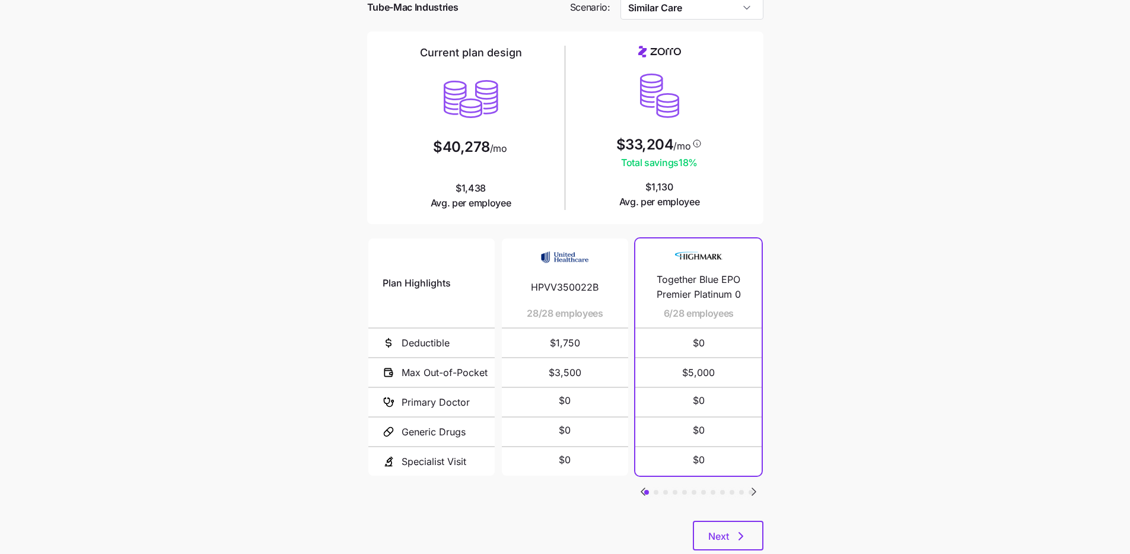
scroll to position [94, 0]
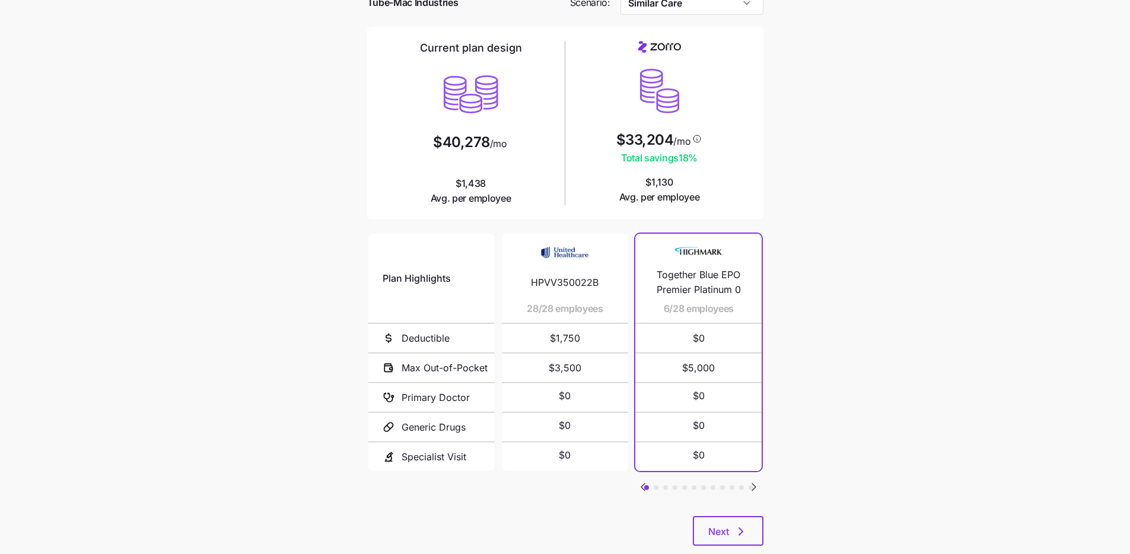
click at [752, 483] on icon "Go to next slide" at bounding box center [754, 486] width 4 height 7
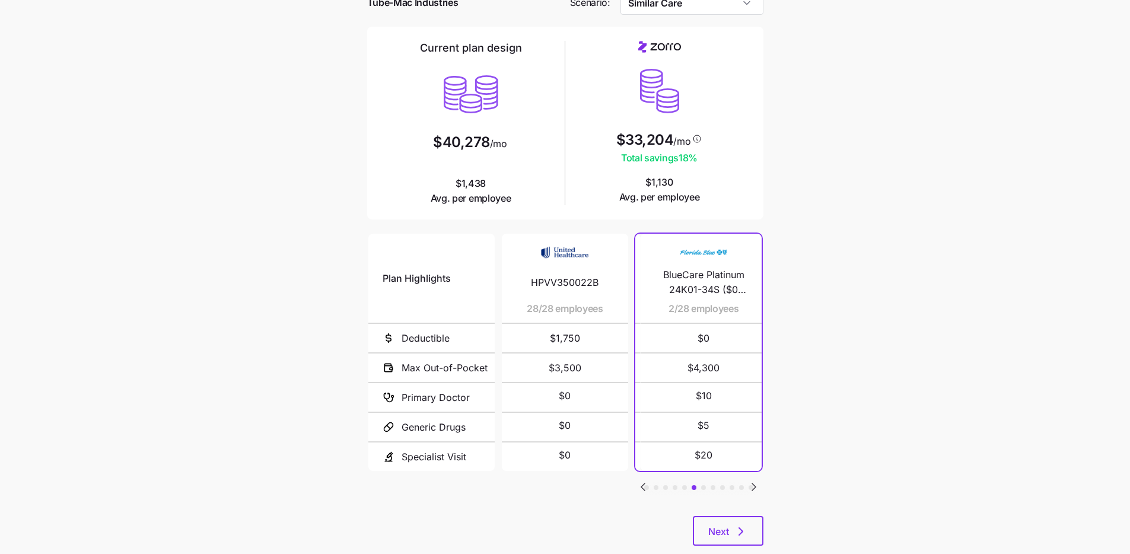
click at [752, 483] on icon "Go to next slide" at bounding box center [754, 486] width 4 height 7
click at [633, 460] on div "Plan Highlights Deductible Max Out-of-Pocket Primary Doctor Generic Drugs Speci…" at bounding box center [565, 373] width 396 height 285
click at [647, 480] on icon "Go to previous slide" at bounding box center [643, 487] width 14 height 14
